Goal: Navigation & Orientation: Go to known website

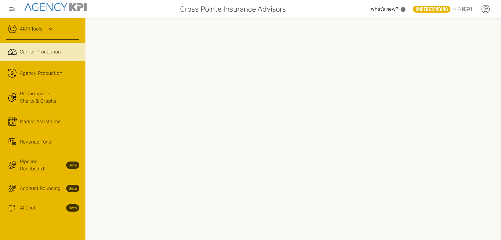
click at [487, 11] on icon at bounding box center [485, 9] width 9 height 9
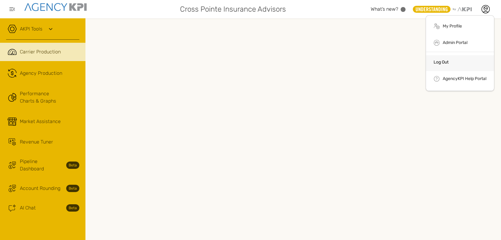
click at [453, 62] on li "Log Out" at bounding box center [460, 63] width 68 height 16
